Goal: Information Seeking & Learning: Learn about a topic

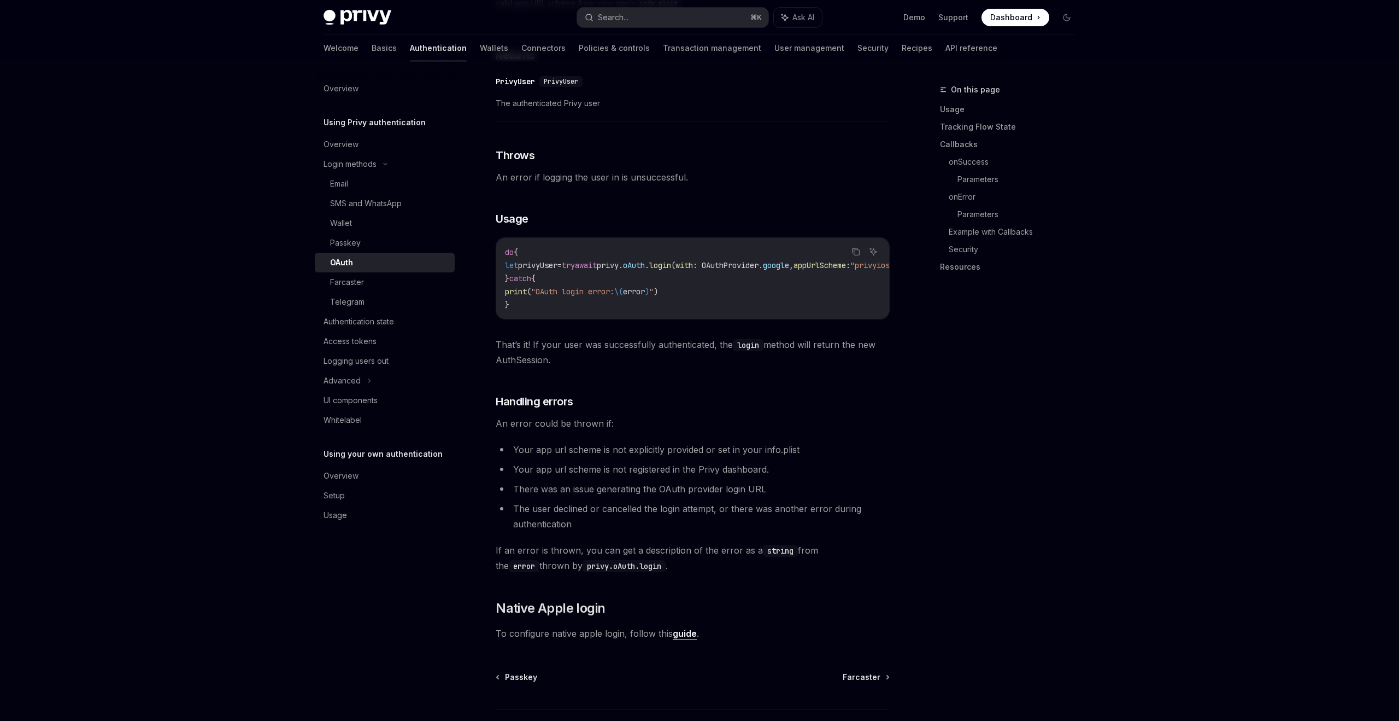
scroll to position [798, 0]
click at [366, 149] on div "Overview" at bounding box center [386, 144] width 125 height 13
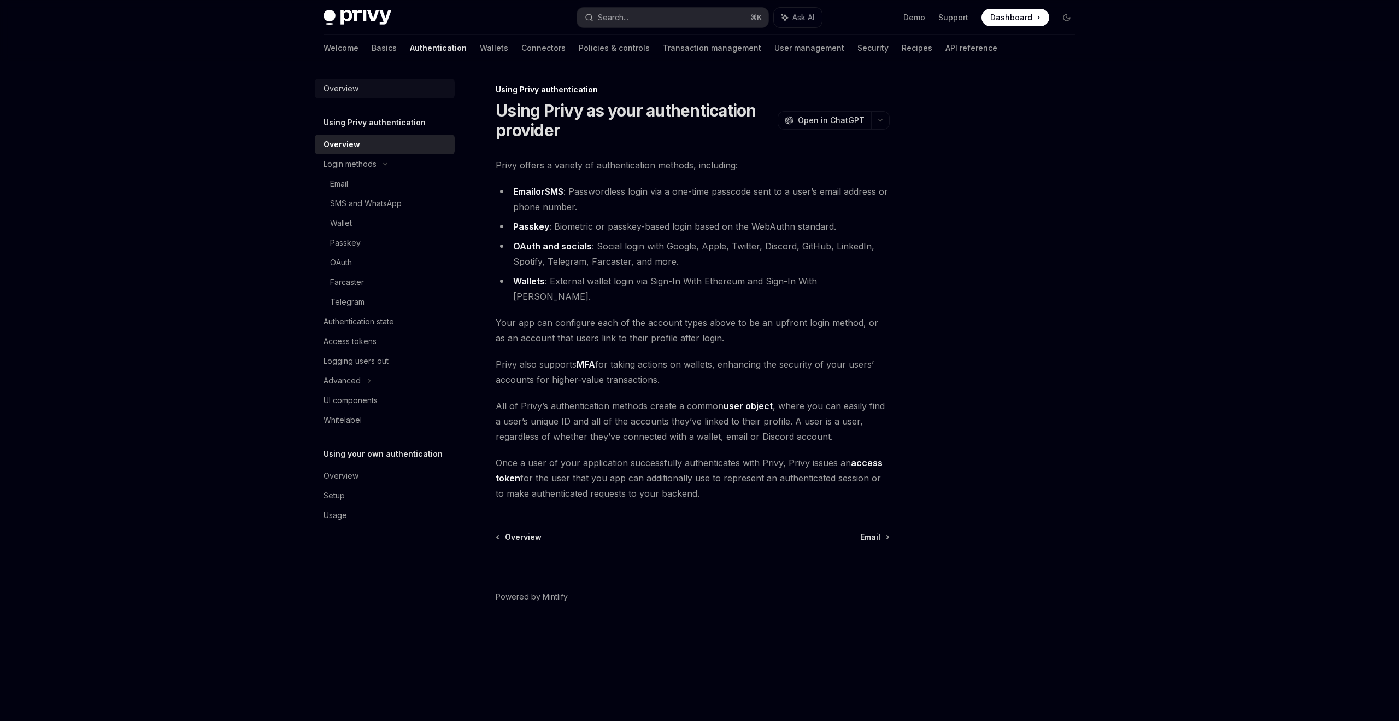
click at [382, 96] on link "Overview" at bounding box center [385, 89] width 140 height 20
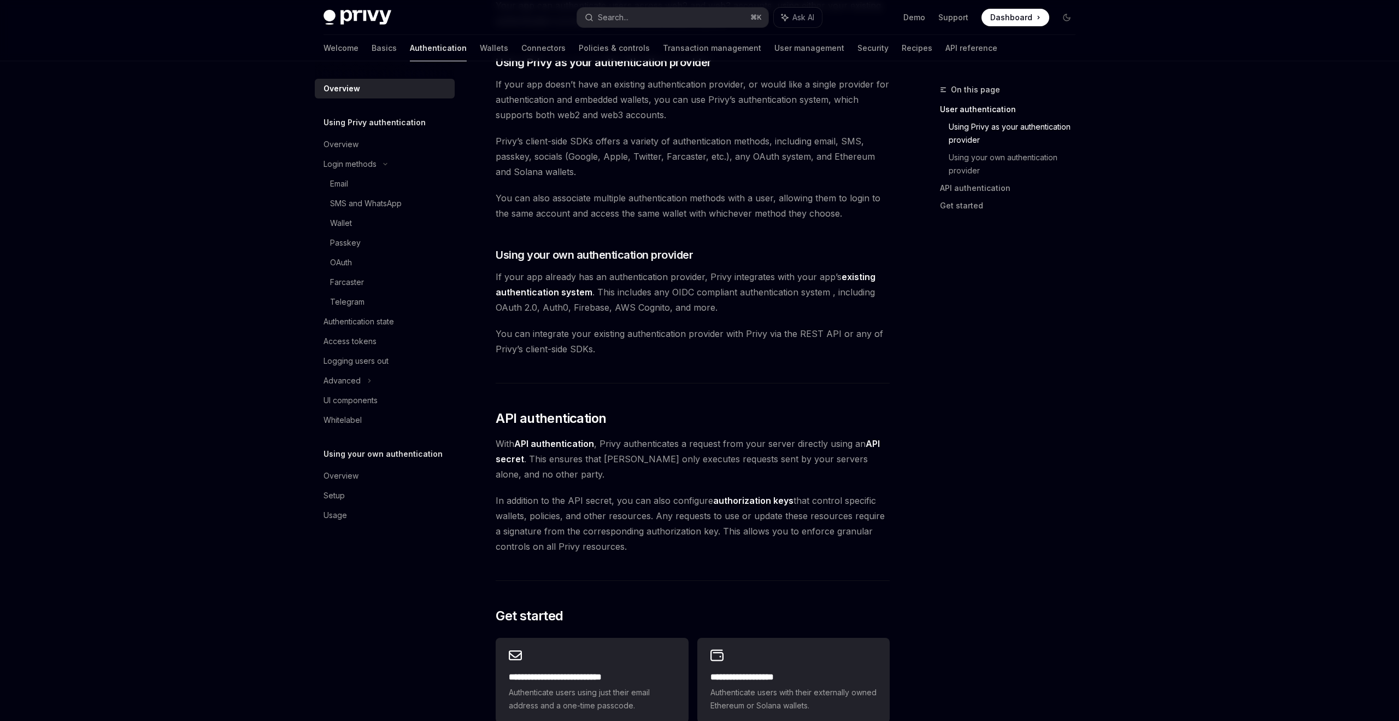
scroll to position [390, 0]
click at [341, 476] on div "Overview" at bounding box center [341, 475] width 35 height 13
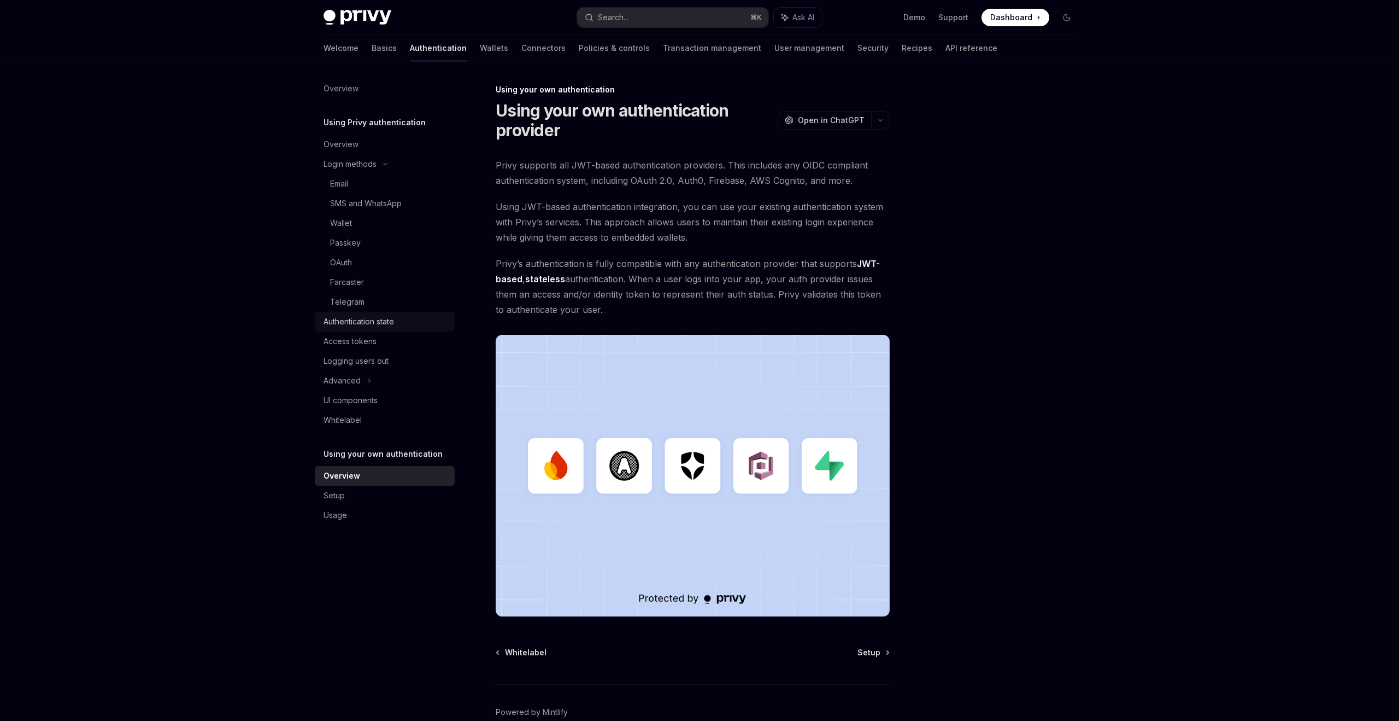
scroll to position [1, 0]
click at [350, 182] on div "Email" at bounding box center [389, 183] width 118 height 13
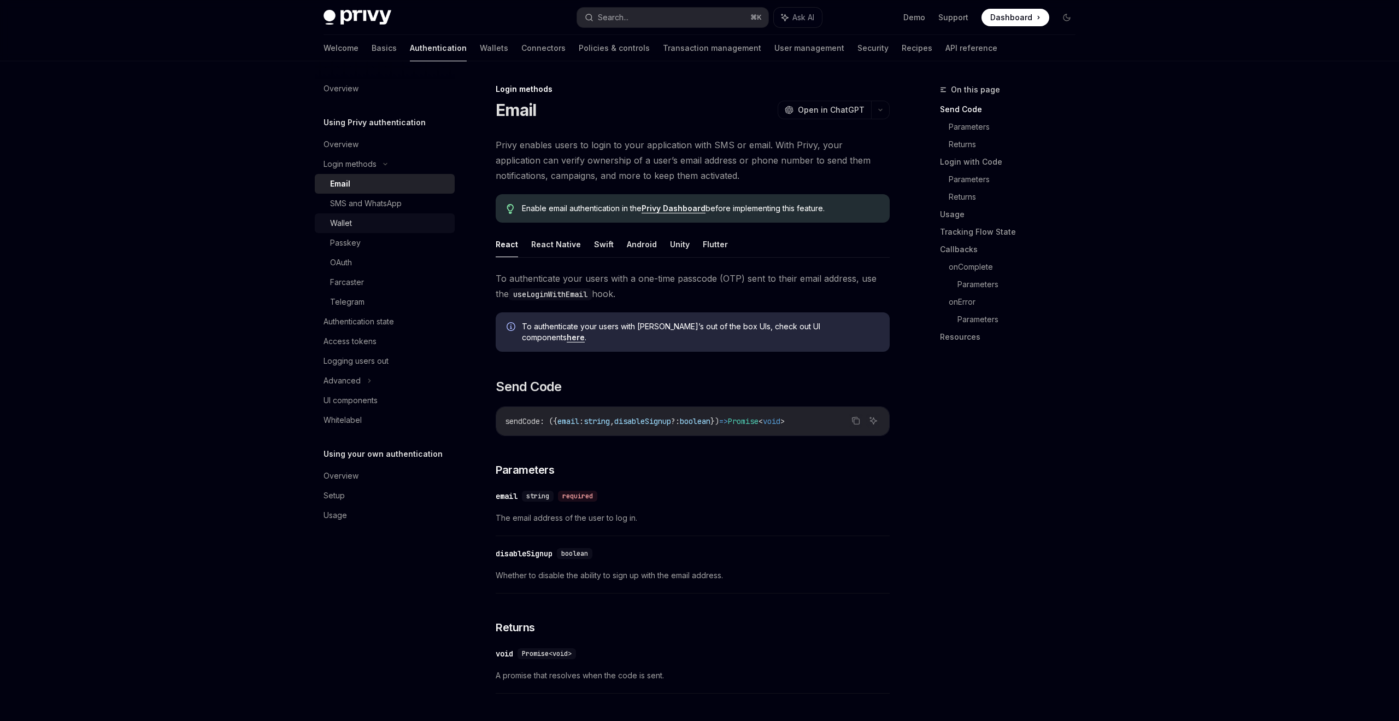
click at [388, 225] on div "Wallet" at bounding box center [389, 222] width 118 height 13
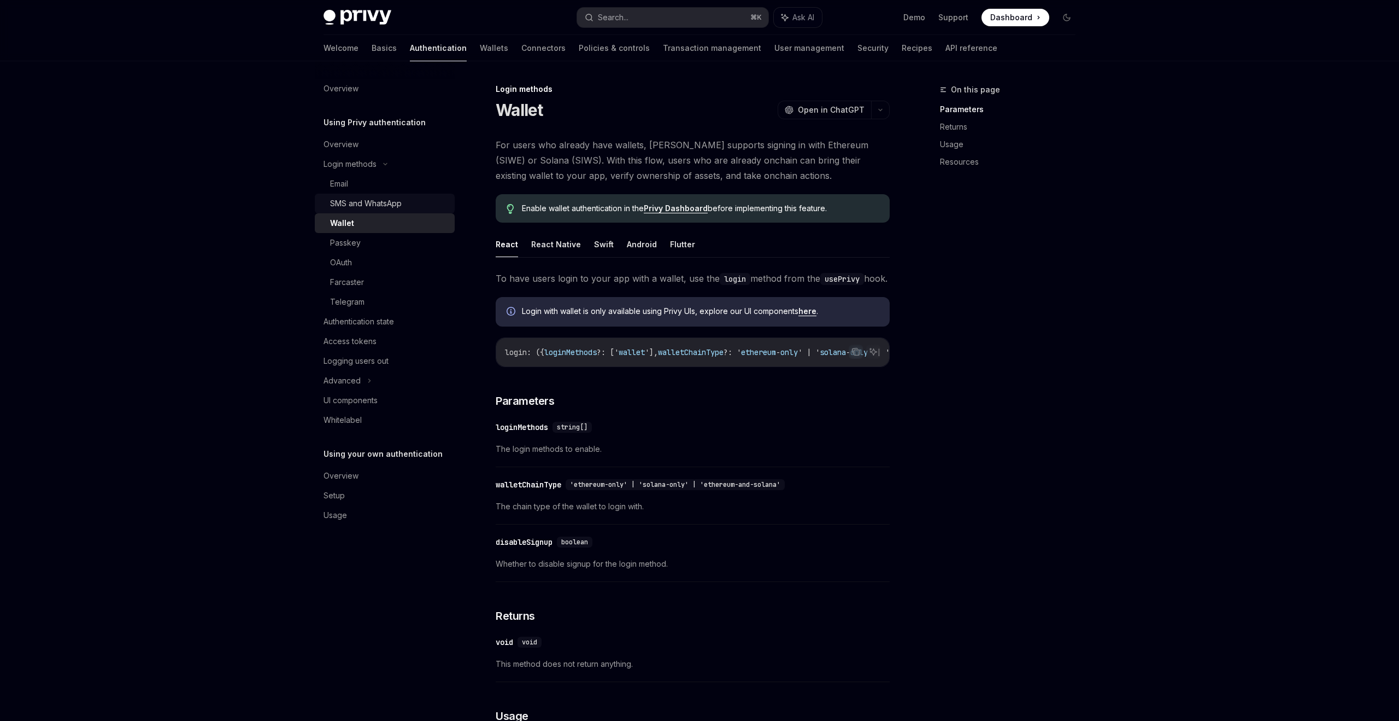
click at [380, 210] on link "SMS and WhatsApp" at bounding box center [385, 204] width 140 height 20
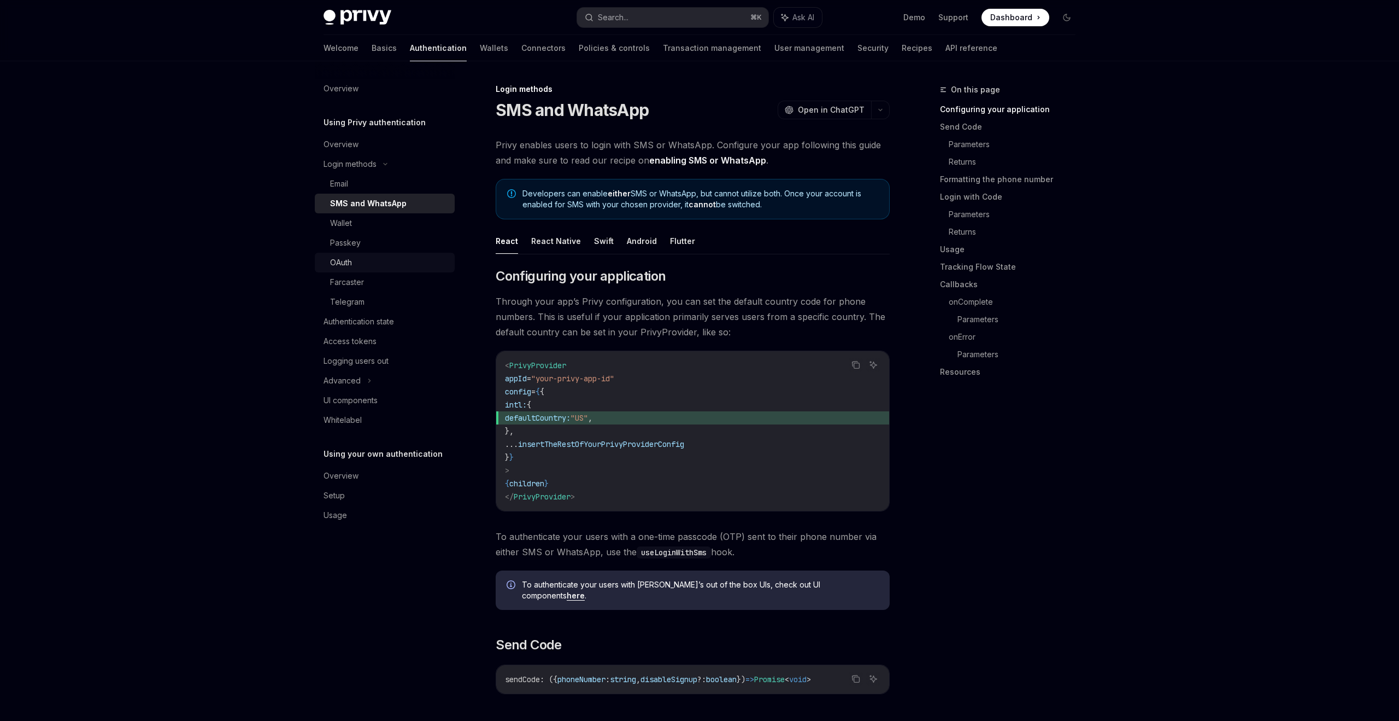
click at [374, 270] on link "OAuth" at bounding box center [385, 263] width 140 height 20
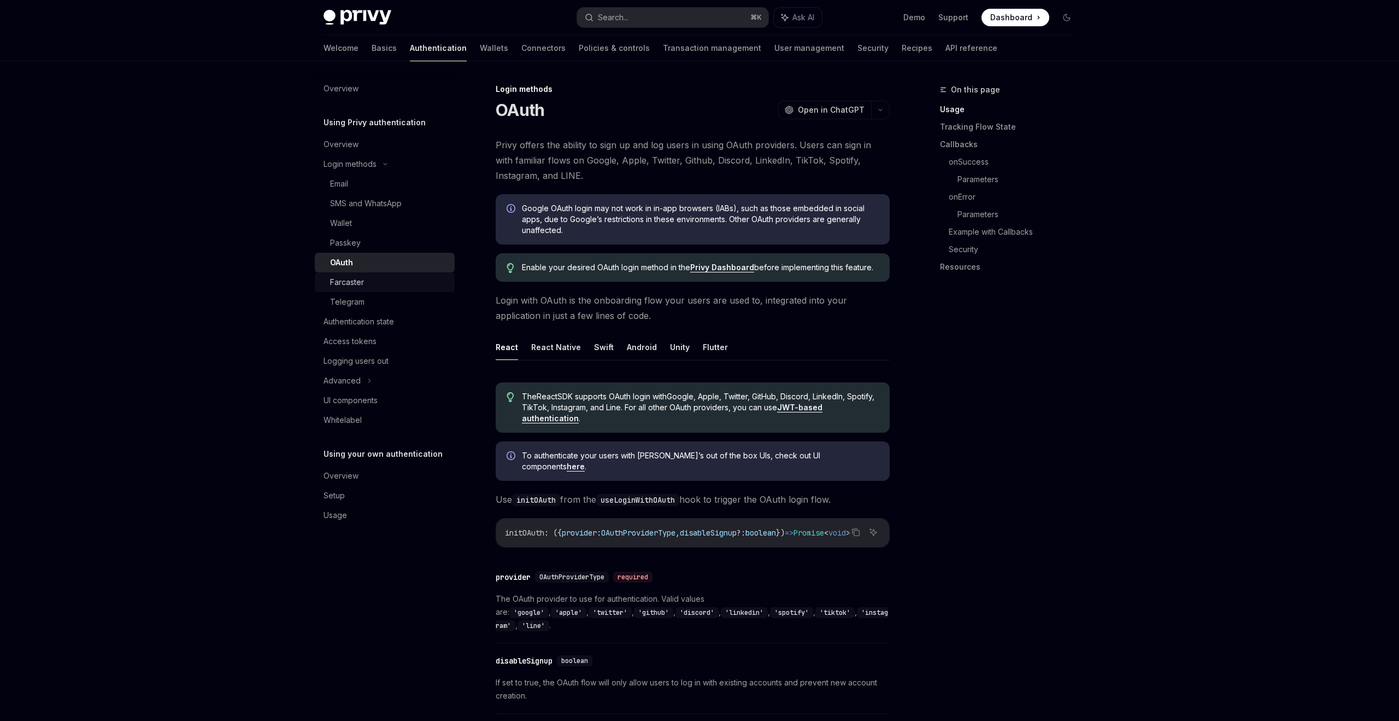
click at [372, 285] on div "Farcaster" at bounding box center [389, 282] width 118 height 13
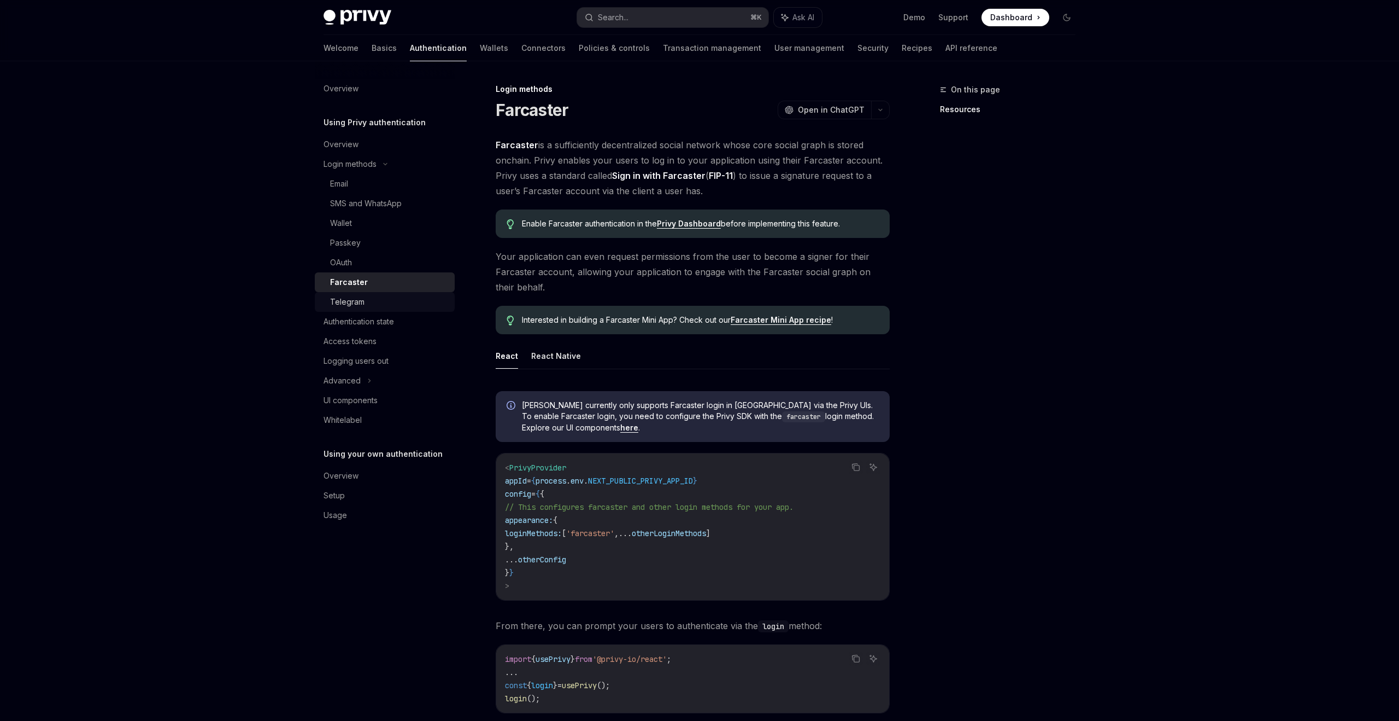
click at [372, 306] on div "Telegram" at bounding box center [389, 301] width 118 height 13
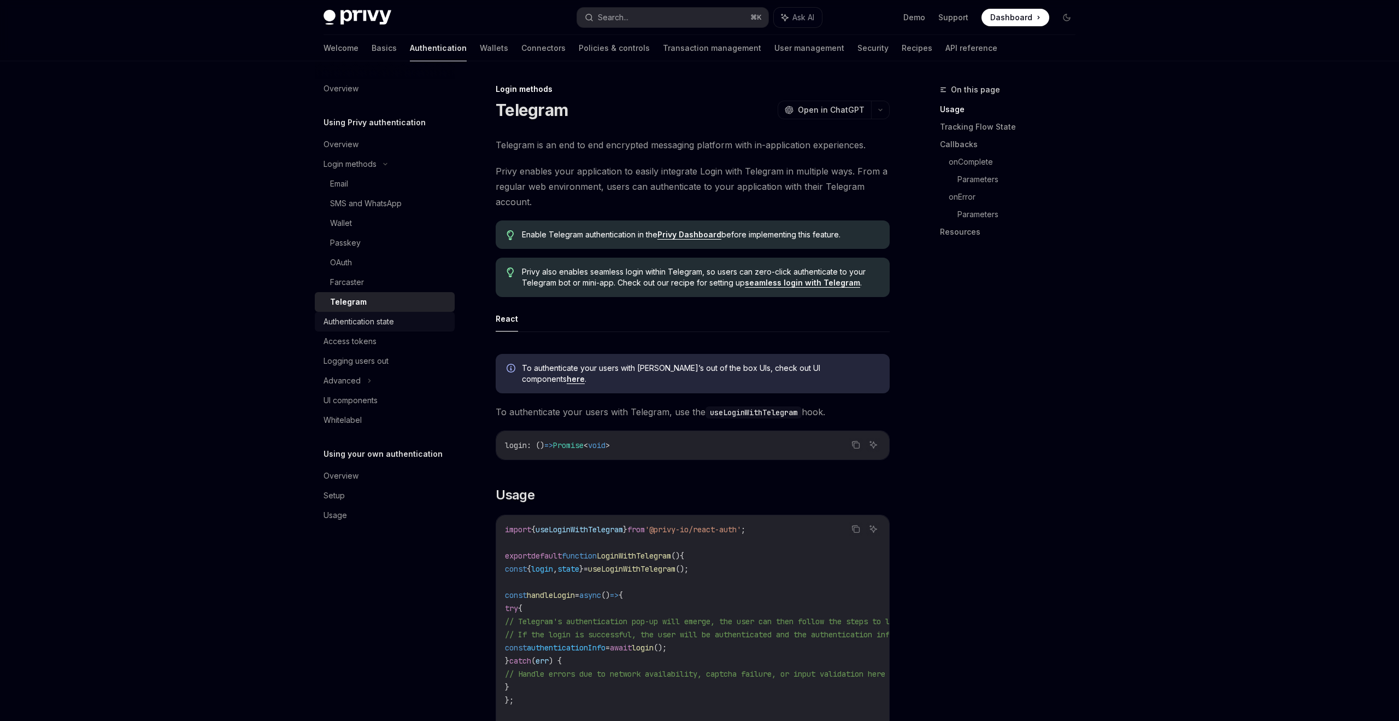
click at [368, 328] on link "Authentication state" at bounding box center [385, 322] width 140 height 20
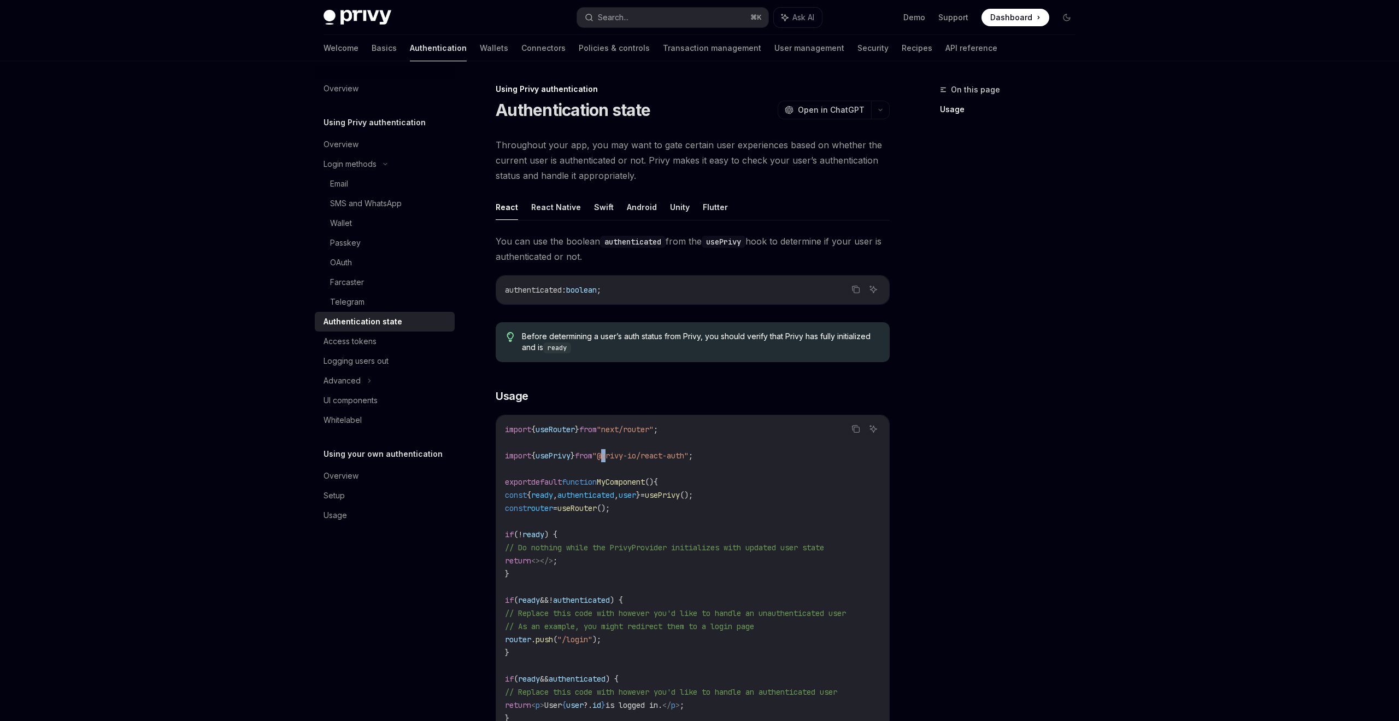
click at [625, 452] on span ""@privy-io/react-auth"" at bounding box center [641, 455] width 96 height 10
drag, startPoint x: 625, startPoint y: 456, endPoint x: 666, endPoint y: 455, distance: 41.0
click at [666, 455] on span ""@privy-io/react-auth"" at bounding box center [641, 455] width 96 height 10
copy span "@privy-io"
type textarea "*"
